Goal: Contribute content

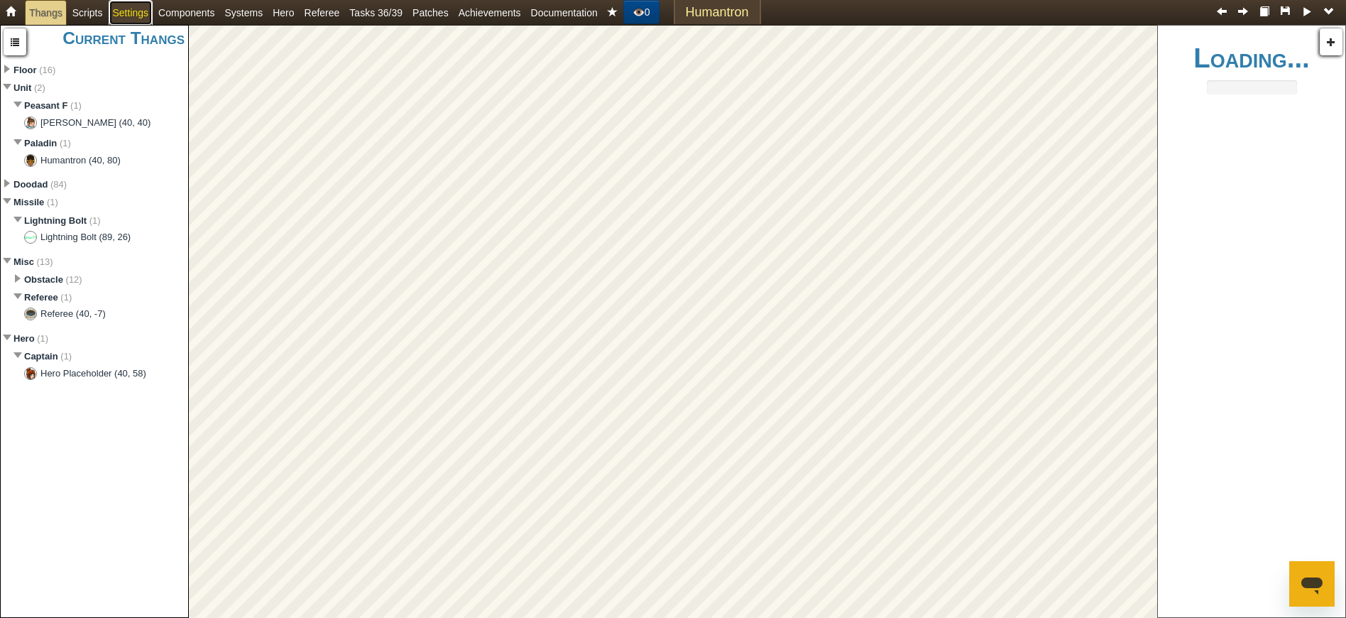
click at [132, 21] on link "Settings" at bounding box center [131, 13] width 45 height 26
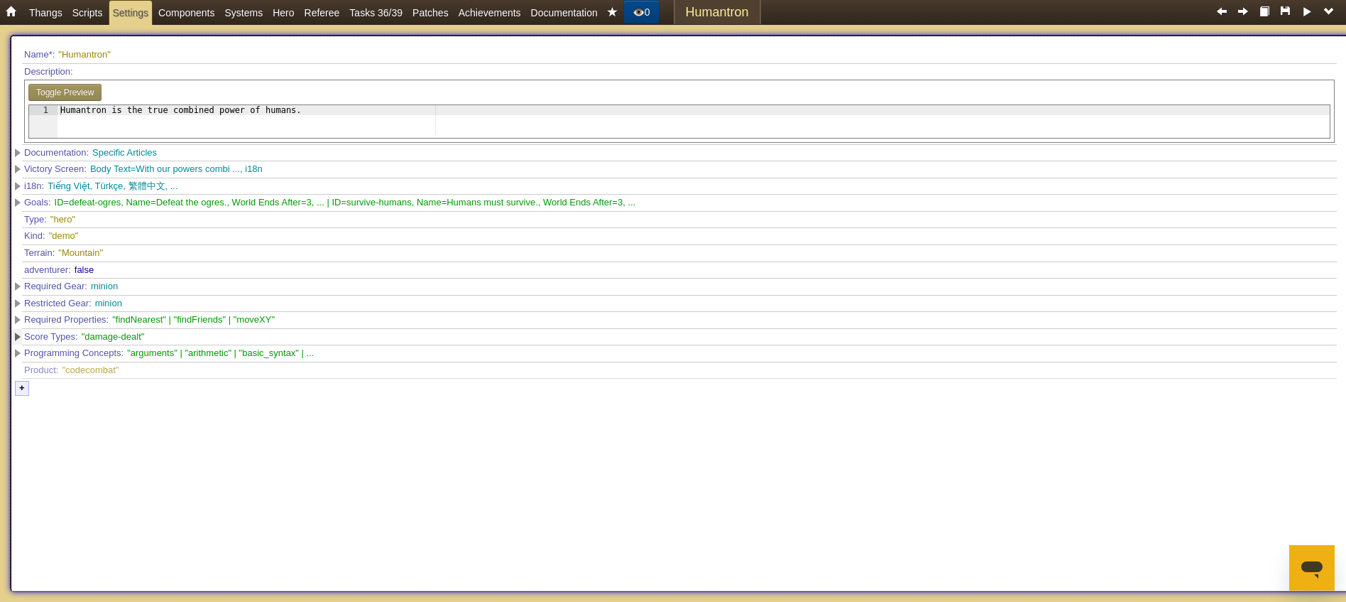
click at [19, 339] on span at bounding box center [18, 336] width 6 height 9
